Goal: Information Seeking & Learning: Learn about a topic

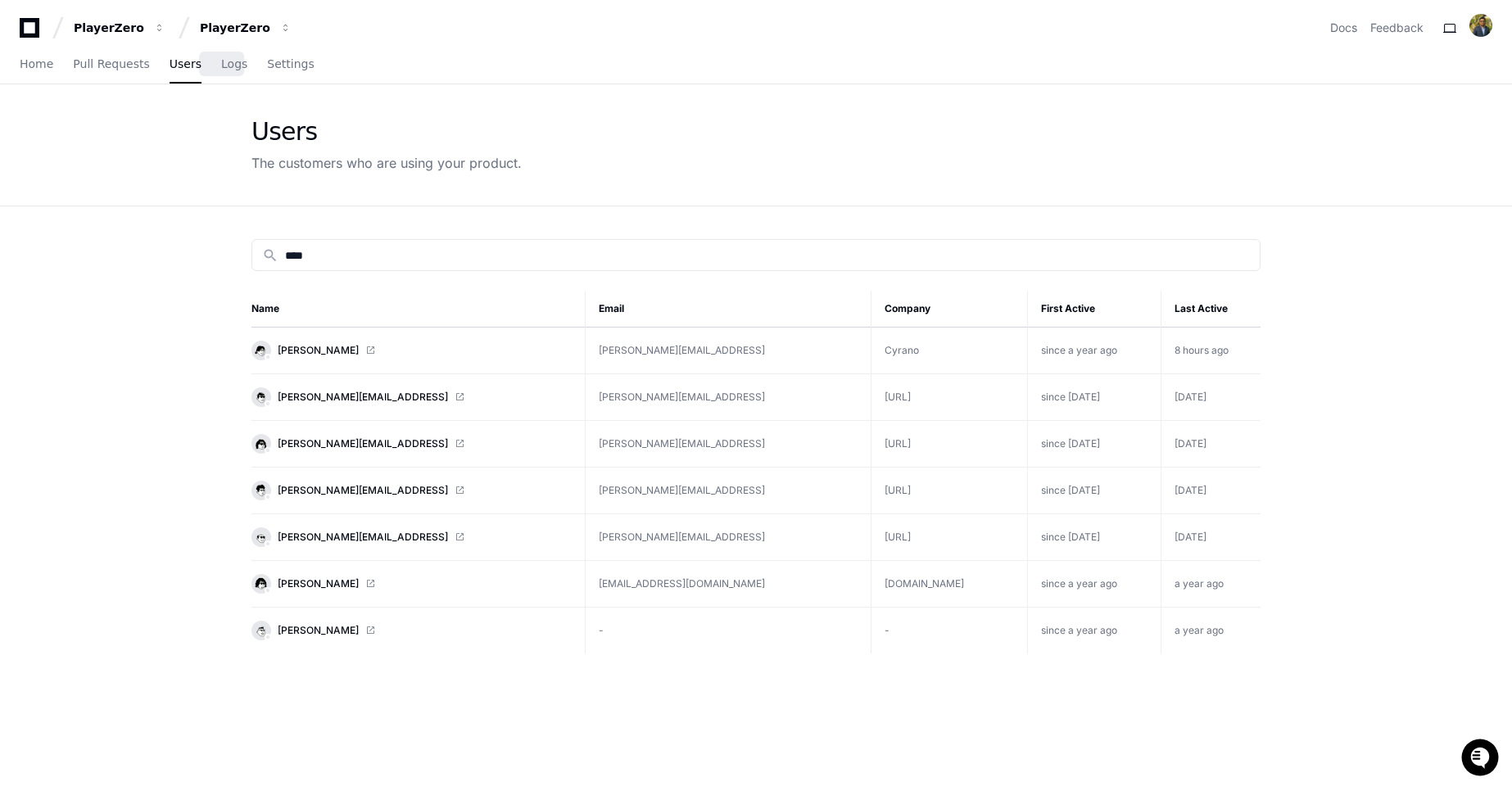
click at [221, 67] on span "Logs" at bounding box center [233, 63] width 26 height 10
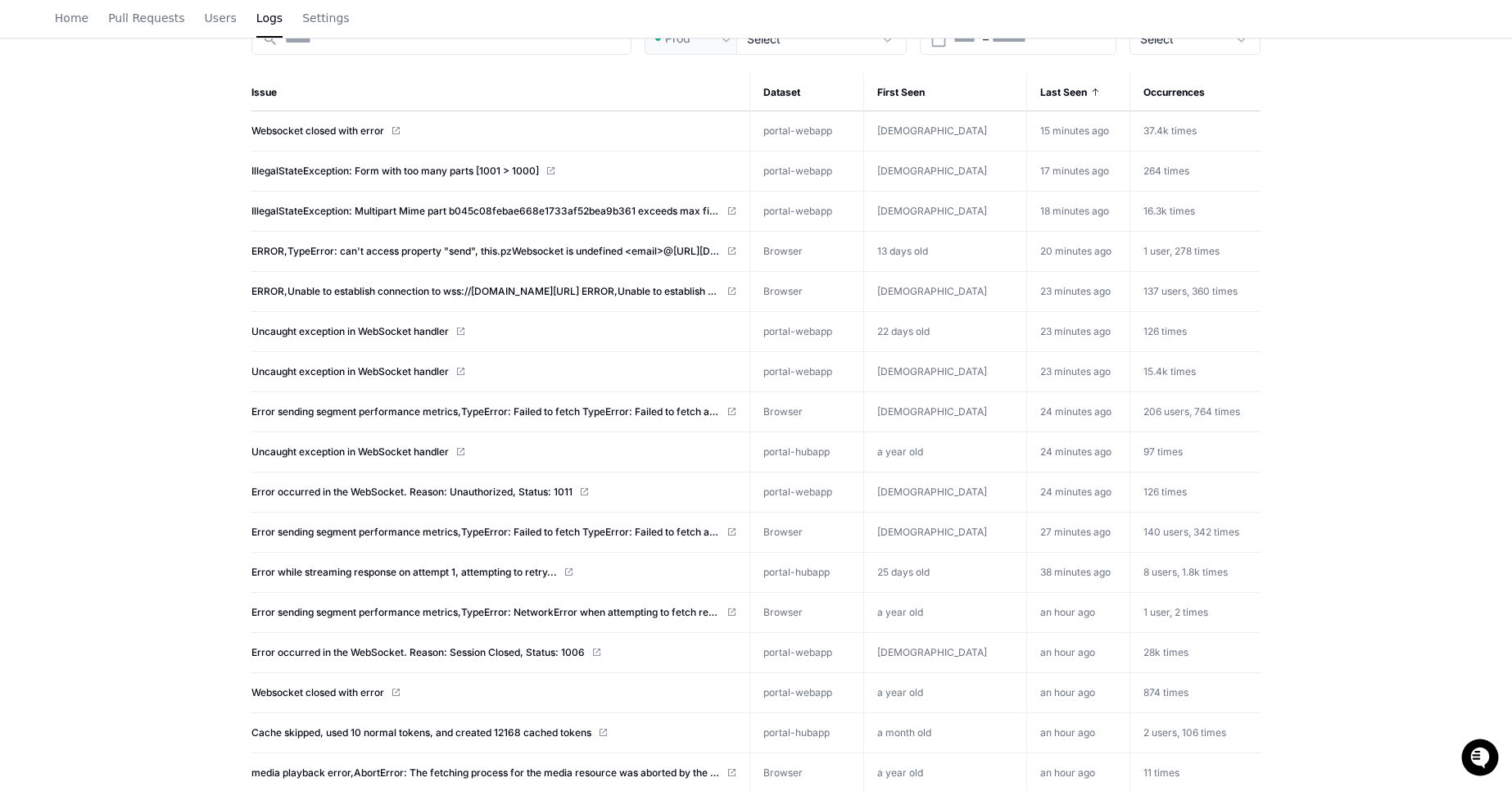
scroll to position [224, 0]
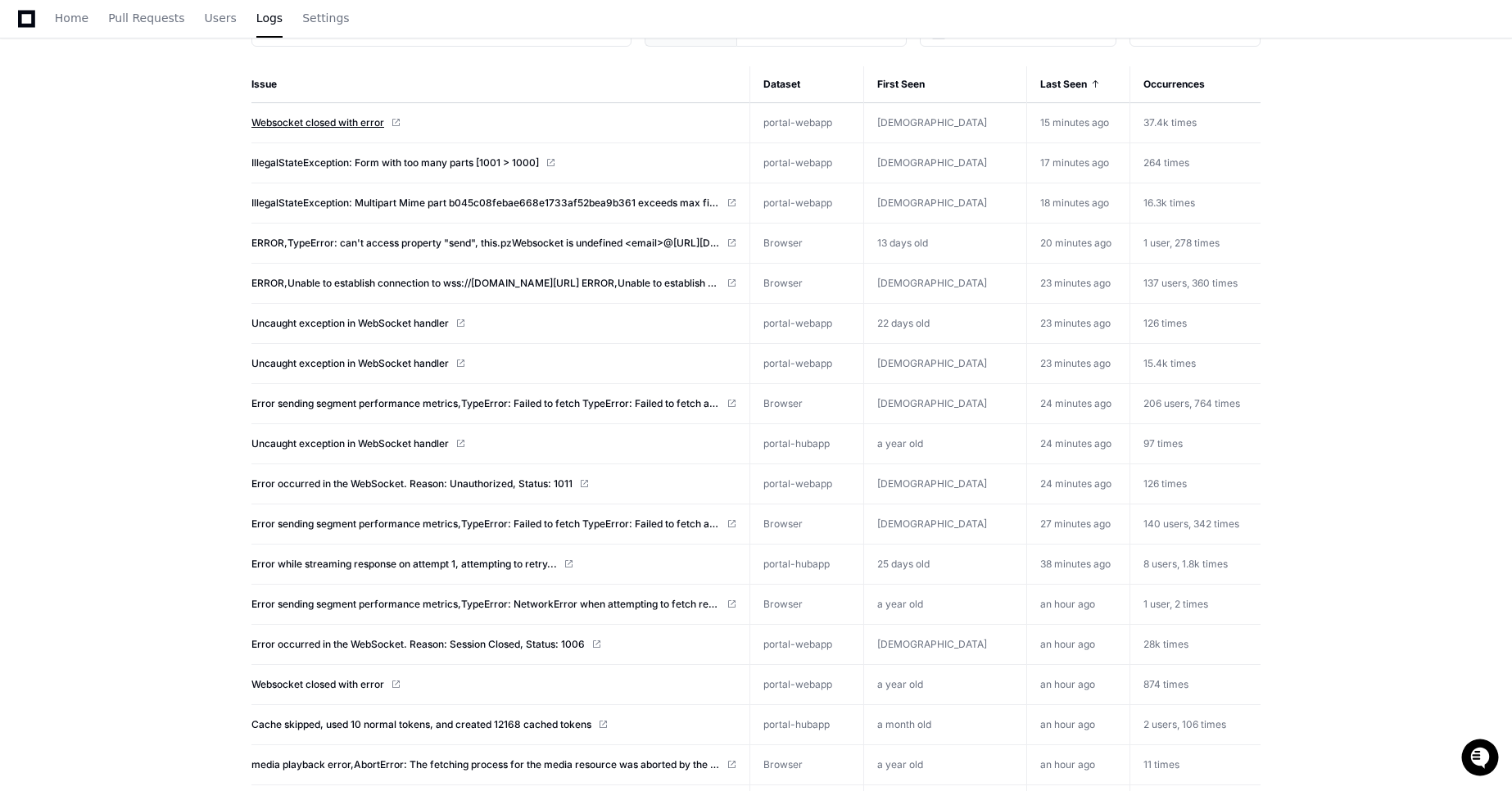
click at [347, 117] on span "Websocket closed with error" at bounding box center [317, 123] width 132 height 14
click at [372, 164] on span "IllegalStateException: Form with too many parts [1001 > 1000]" at bounding box center [395, 163] width 287 height 14
click at [541, 238] on span "ERROR,TypeError: can't access property "send", this.pzWebsocket is undefined <e…" at bounding box center [486, 243] width 469 height 14
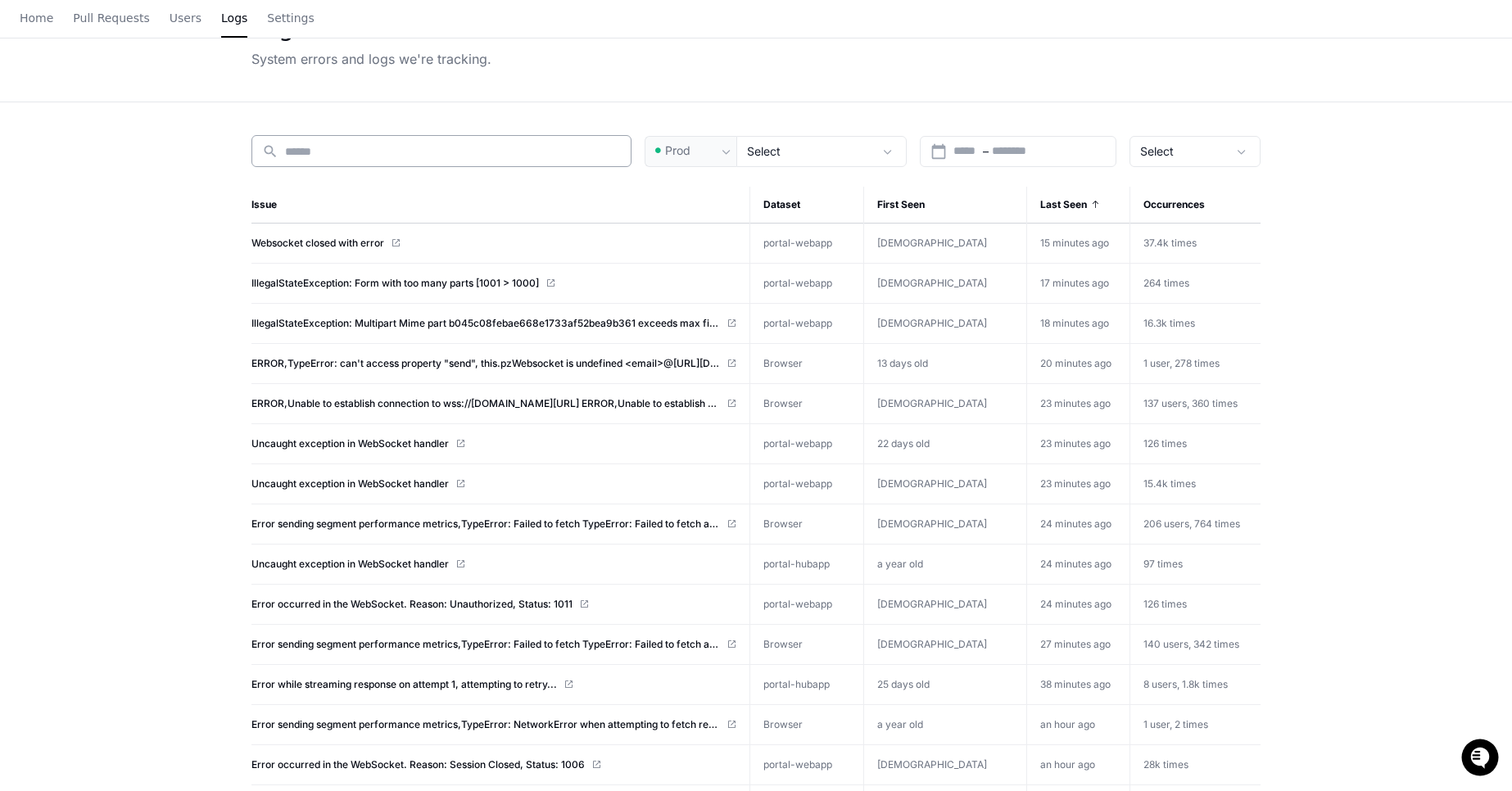
scroll to position [0, 0]
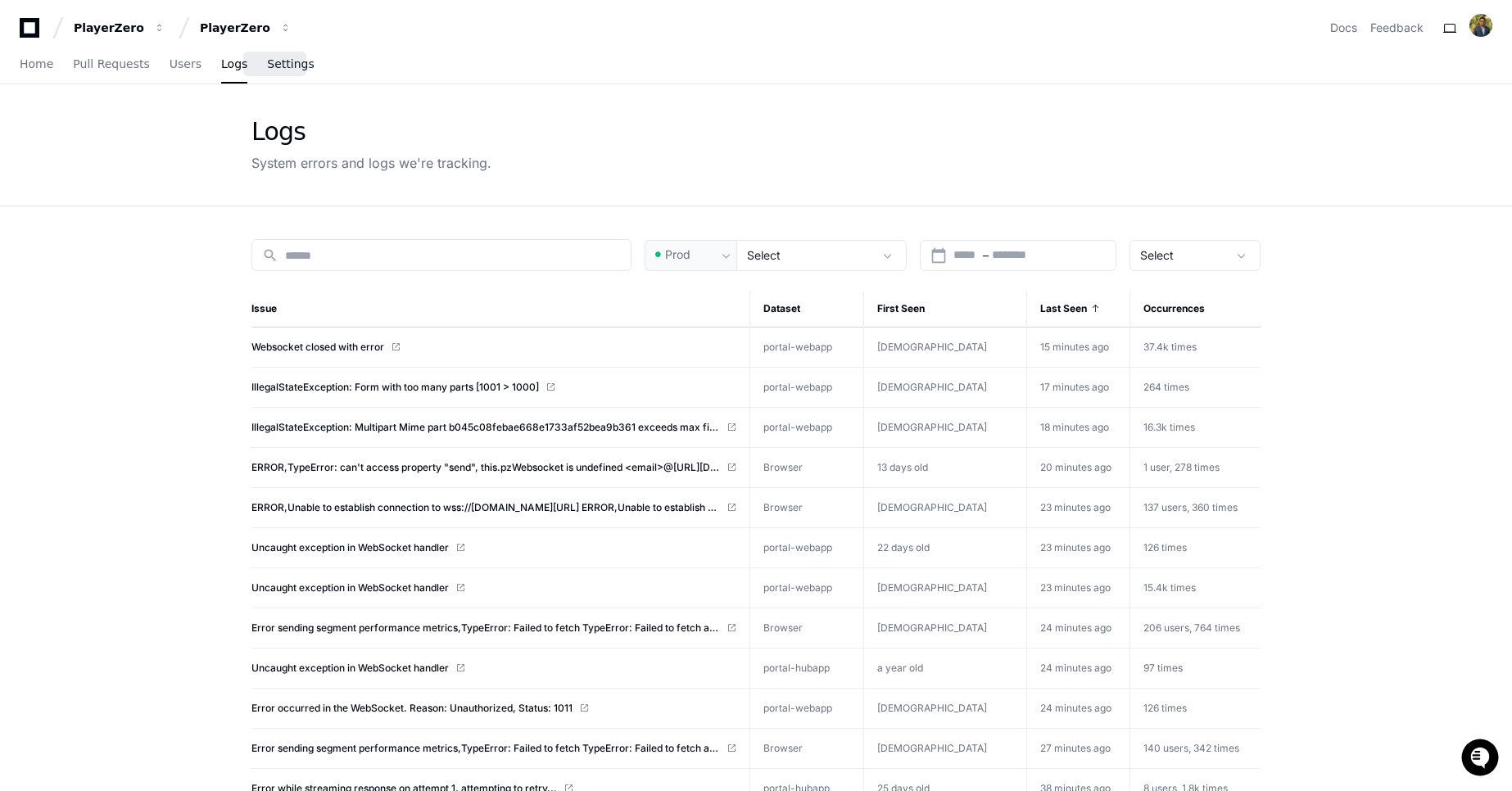
click at [271, 77] on link "Settings" at bounding box center [290, 65] width 47 height 38
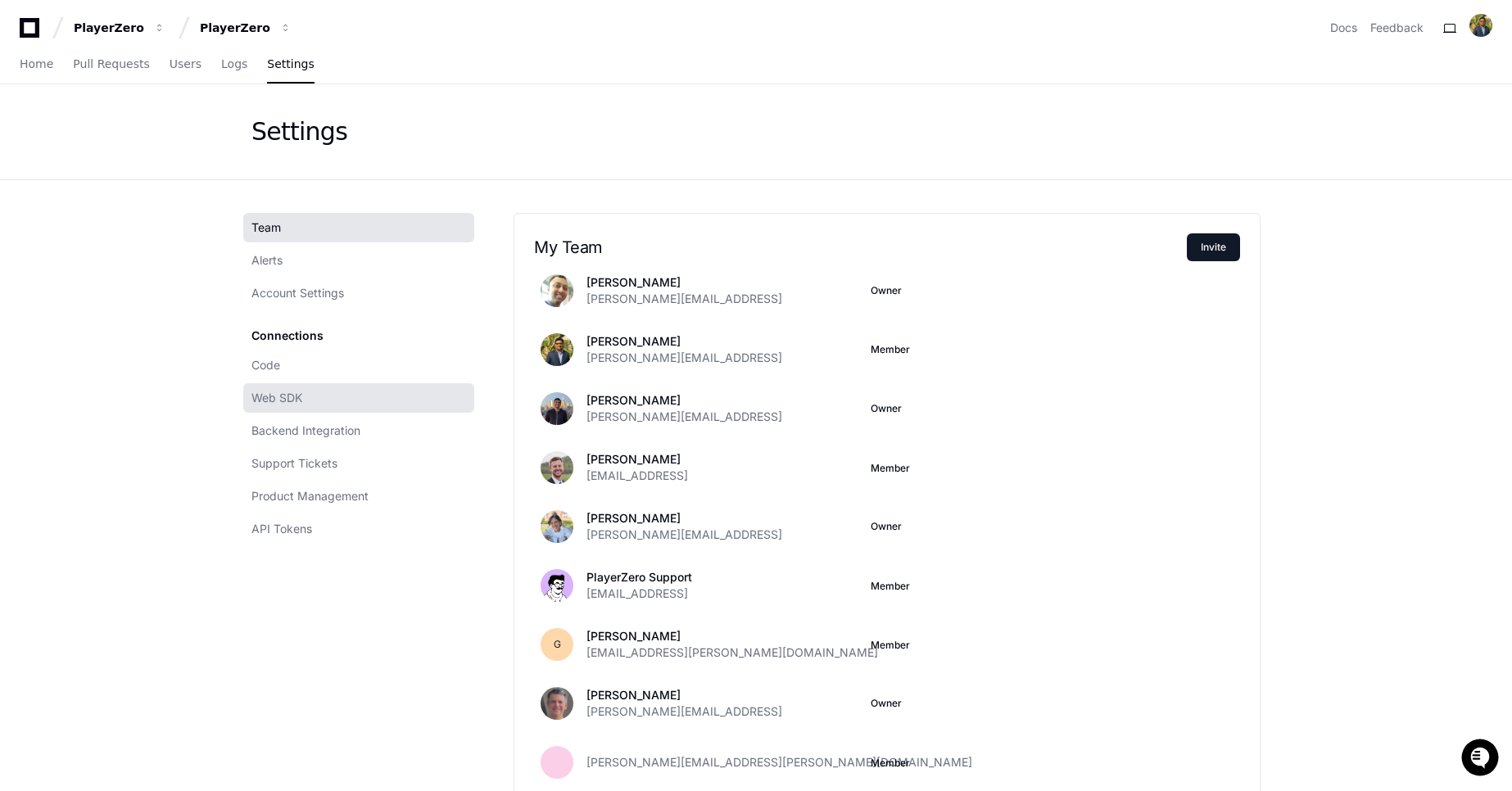
click at [314, 395] on link "Web SDK" at bounding box center [359, 397] width 231 height 30
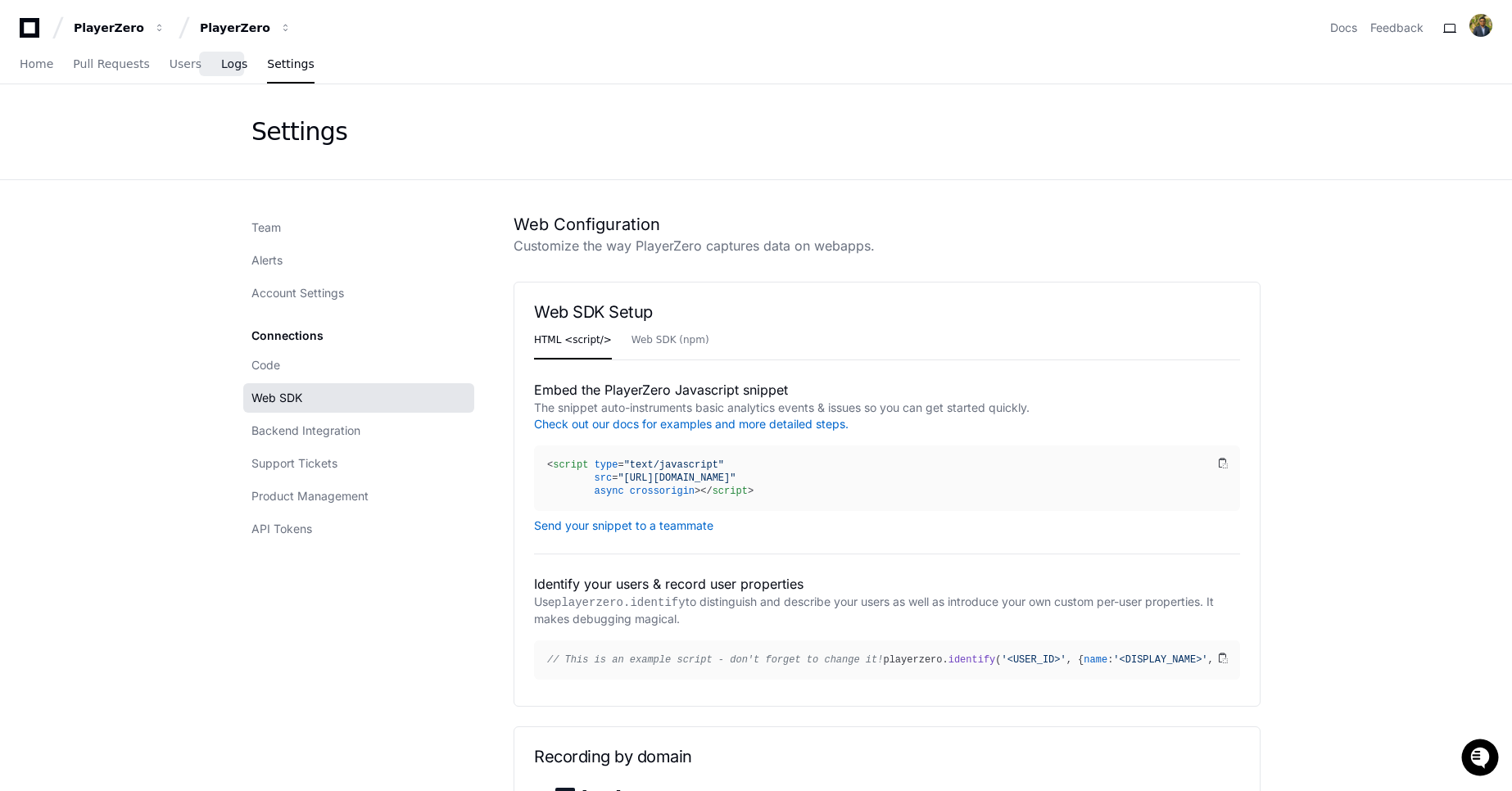
click at [221, 68] on span "Logs" at bounding box center [233, 63] width 26 height 10
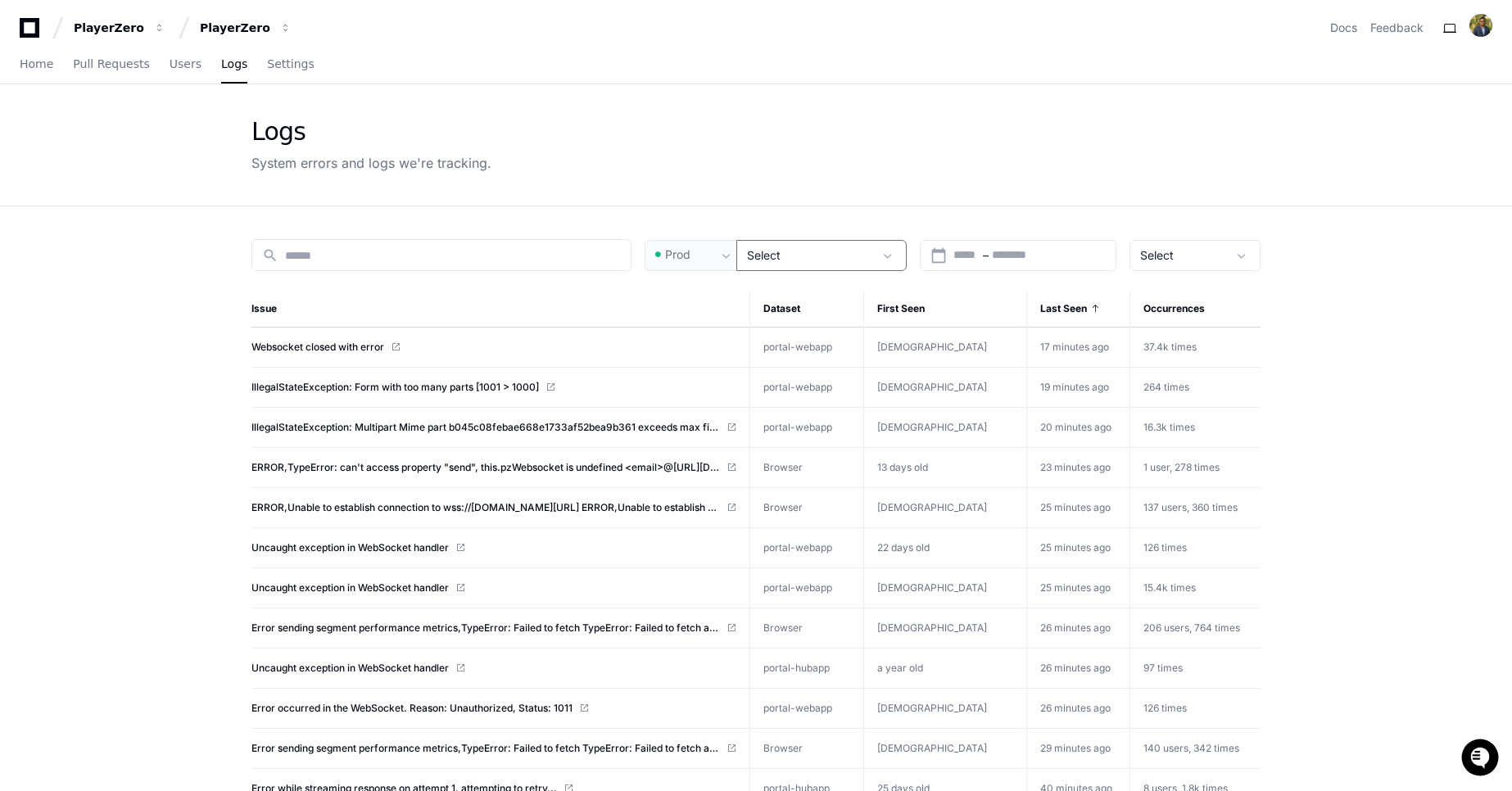
click at [755, 260] on span "Select" at bounding box center [763, 254] width 33 height 14
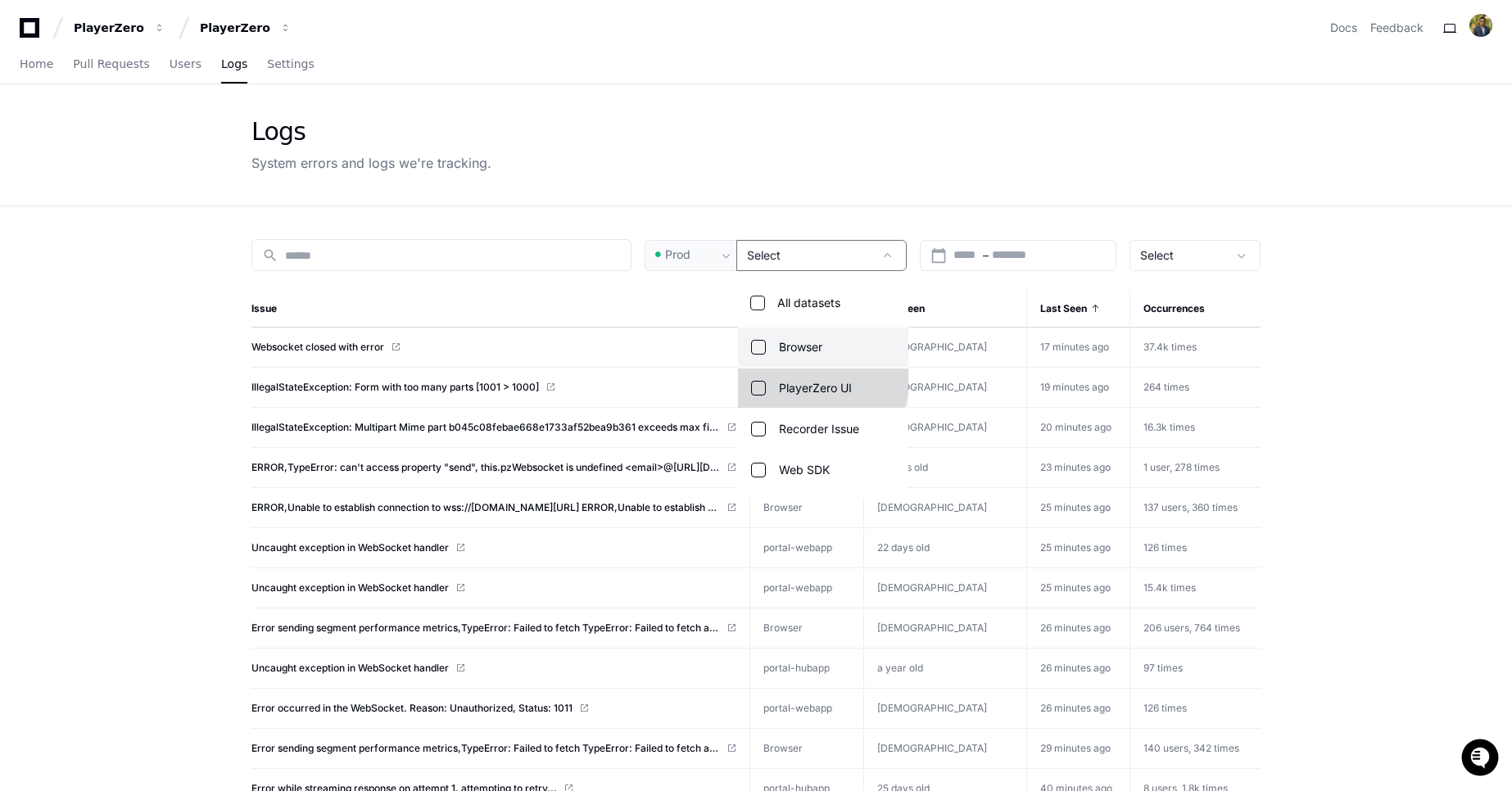
click at [815, 381] on span "PlayerZero UI" at bounding box center [815, 388] width 73 height 16
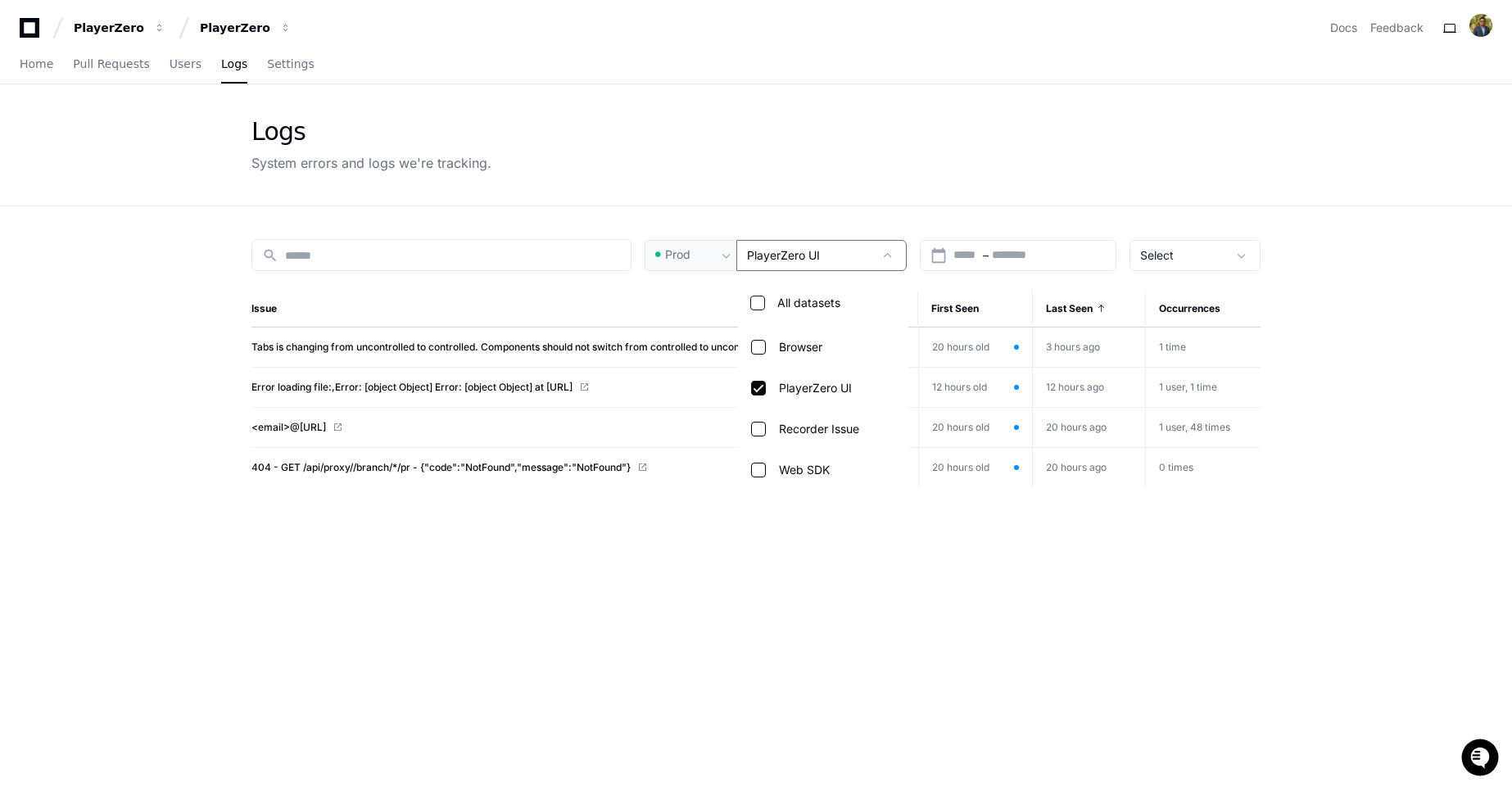
click at [813, 184] on div at bounding box center [756, 396] width 1512 height 791
click at [823, 259] on div "PlayerZero UI" at bounding box center [810, 255] width 126 height 16
click at [808, 350] on span "Browser" at bounding box center [800, 347] width 43 height 16
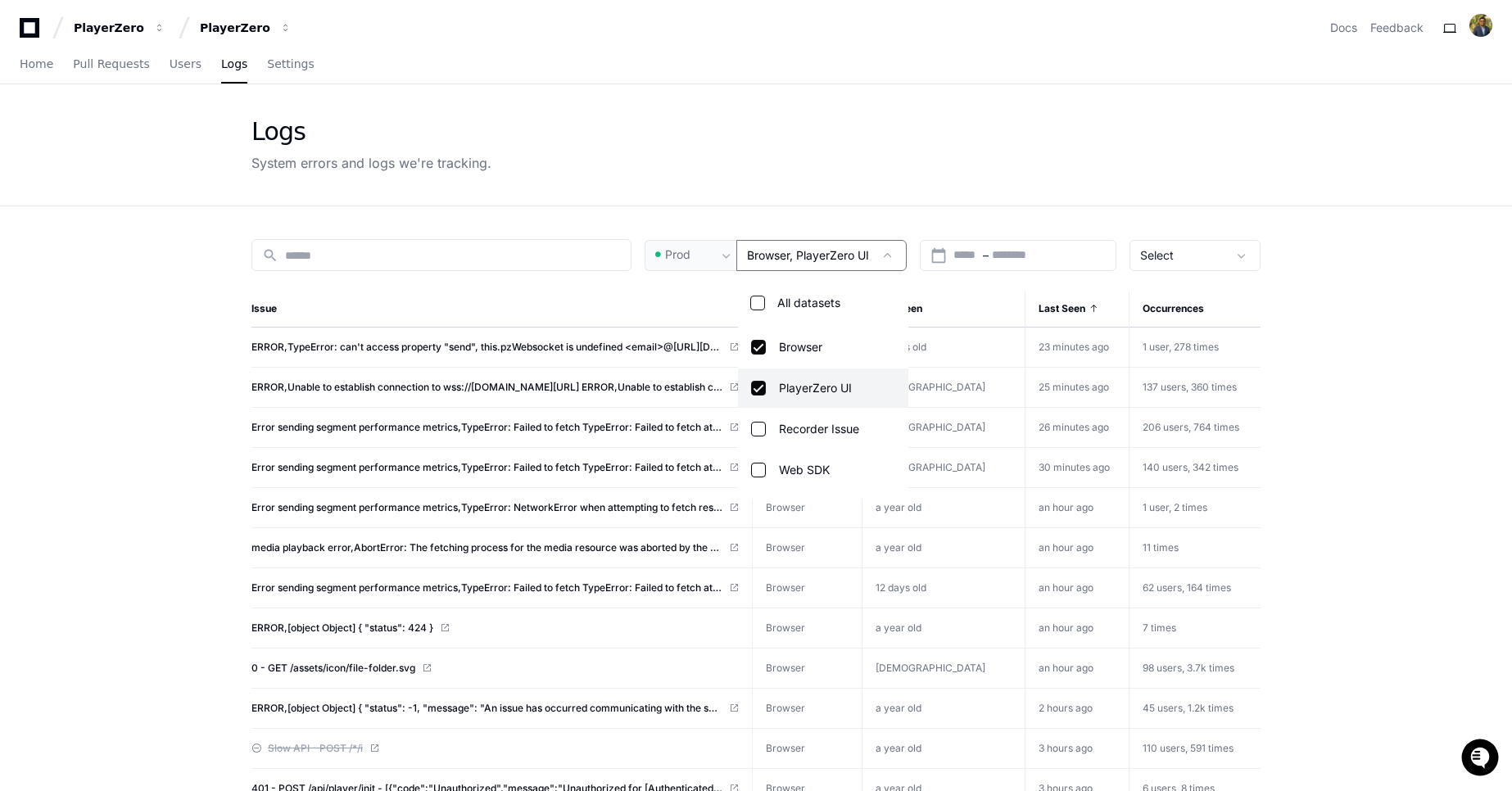
click at [806, 381] on span "PlayerZero UI" at bounding box center [815, 388] width 73 height 16
click at [977, 170] on div at bounding box center [756, 396] width 1512 height 791
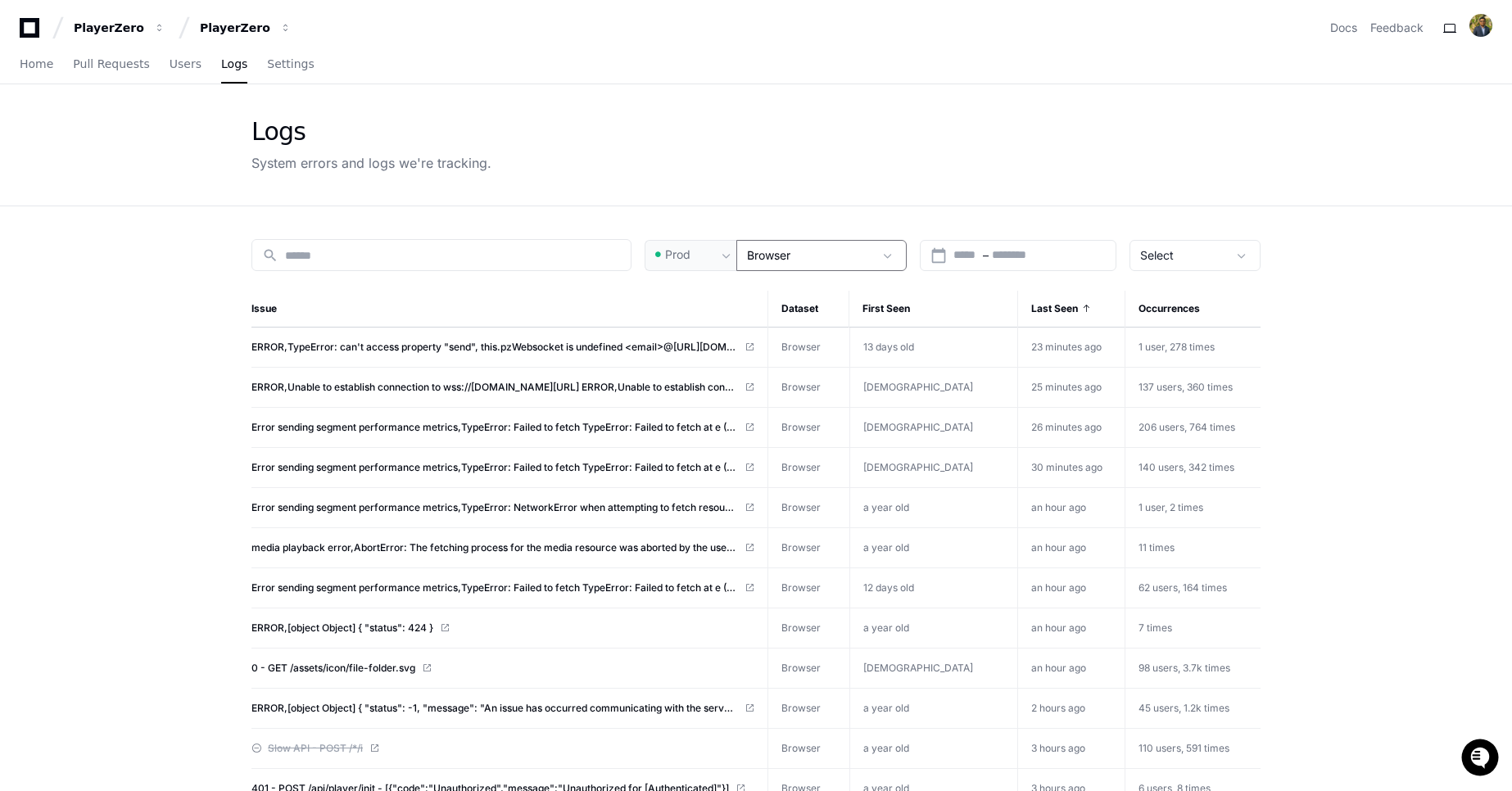
click at [832, 251] on div "Browser" at bounding box center [810, 255] width 126 height 16
click at [817, 307] on label "All datasets" at bounding box center [839, 303] width 131 height 40
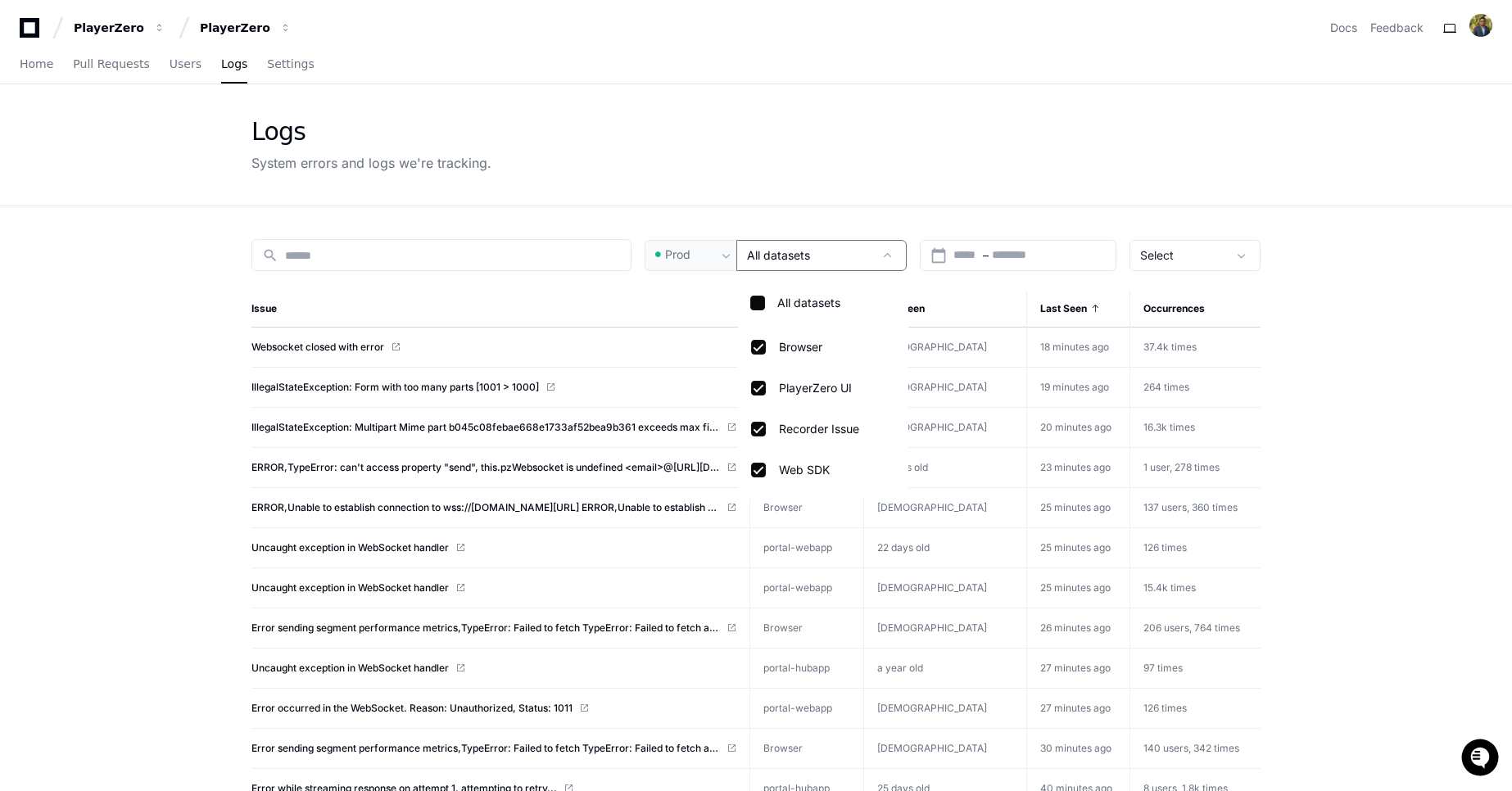
click at [1188, 254] on div at bounding box center [756, 396] width 1512 height 791
click at [1188, 254] on div "Select" at bounding box center [1183, 255] width 87 height 16
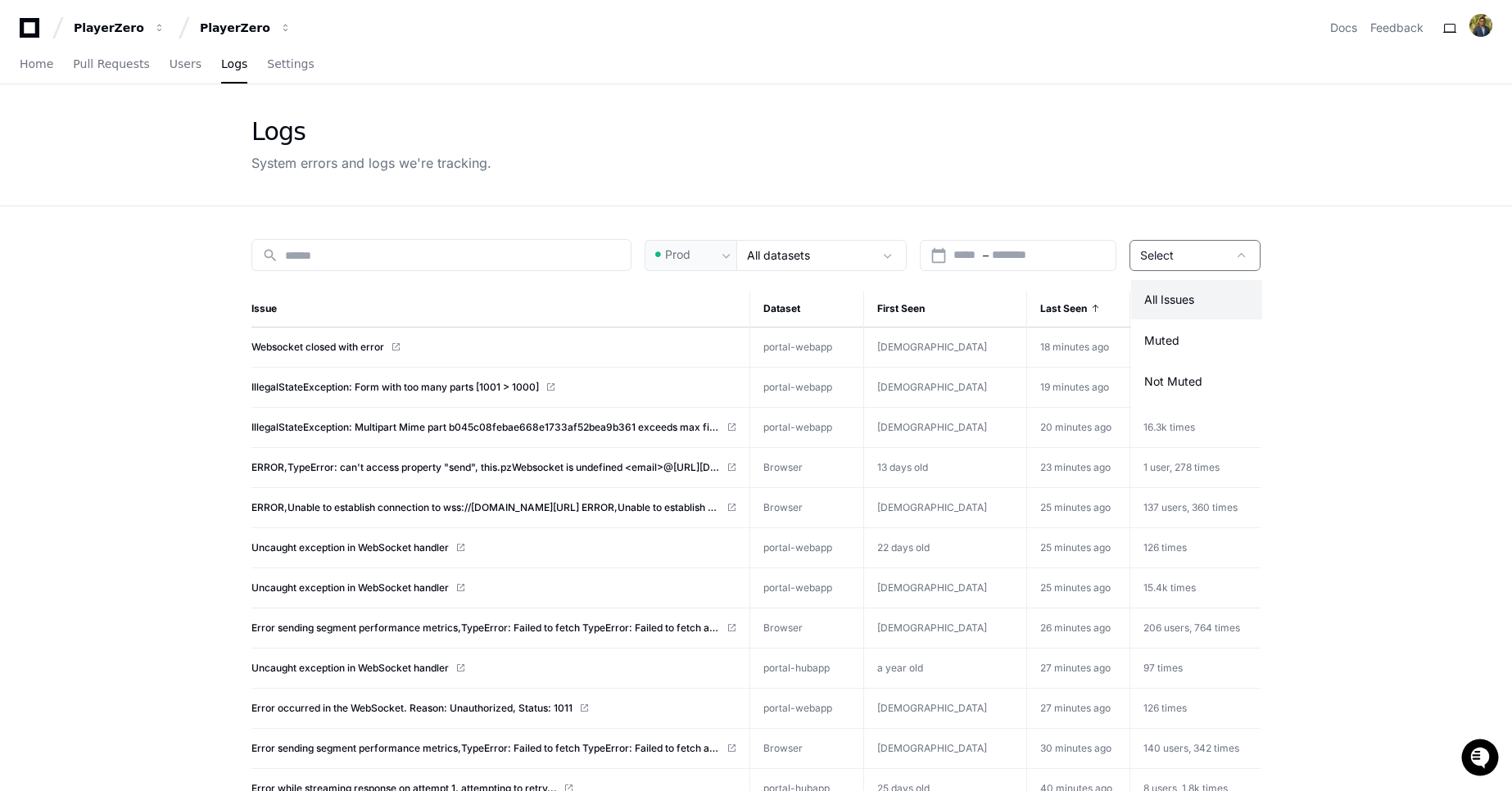
click at [1188, 254] on div at bounding box center [756, 396] width 1512 height 791
click at [988, 158] on div "Logs System errors and logs we're tracking." at bounding box center [756, 145] width 1009 height 56
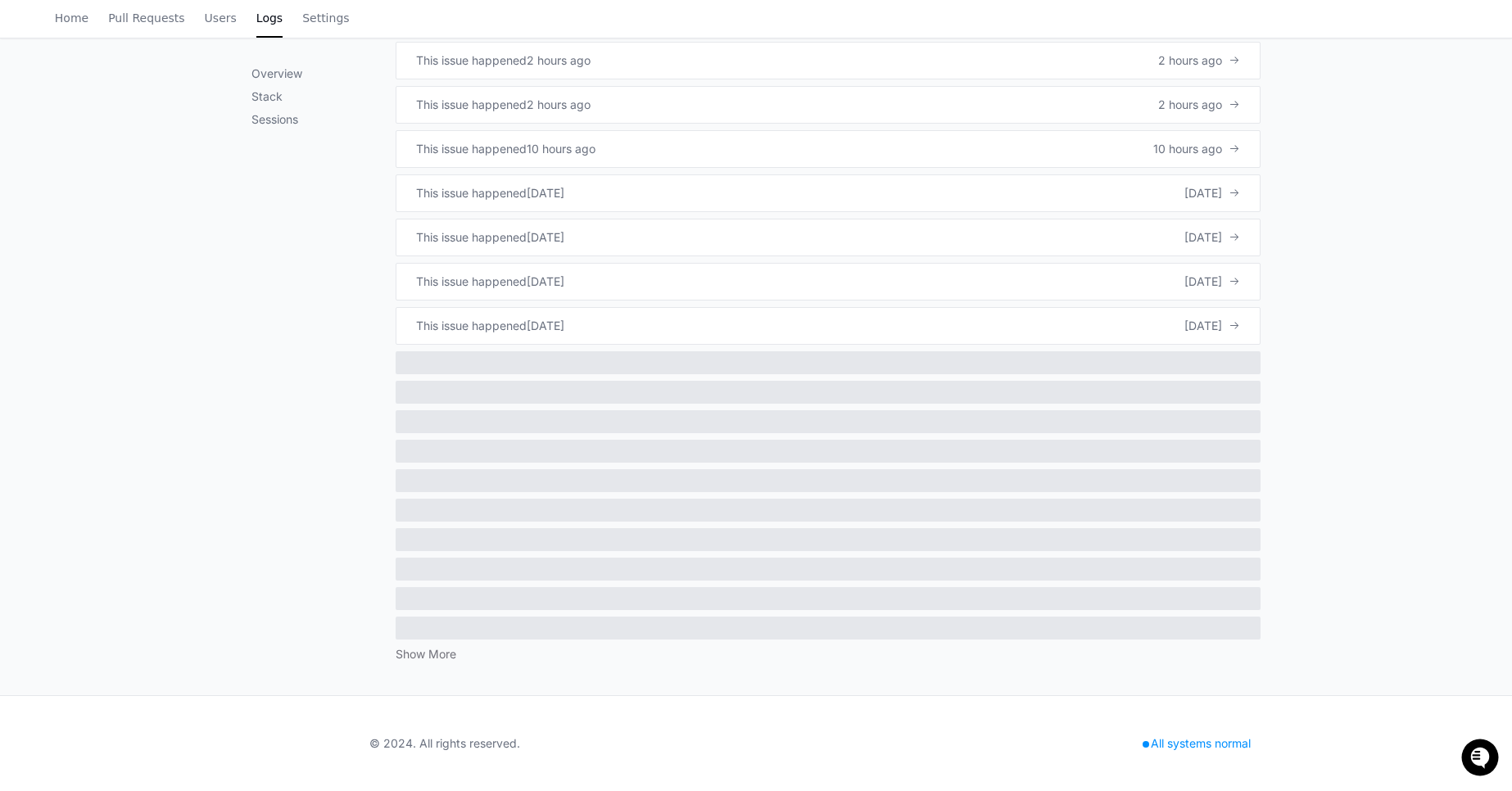
scroll to position [612, 0]
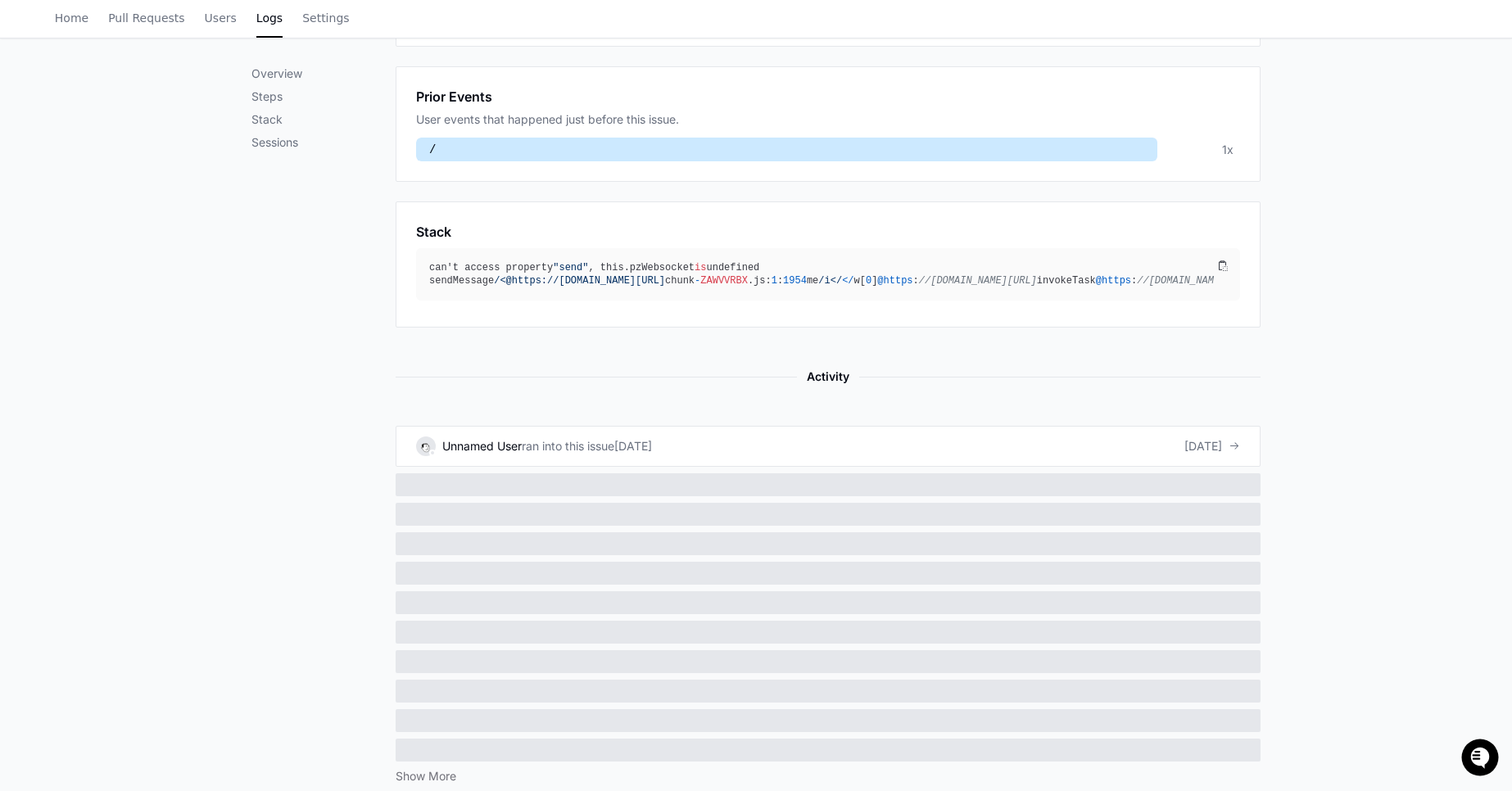
scroll to position [450, 0]
